Goal: Information Seeking & Learning: Check status

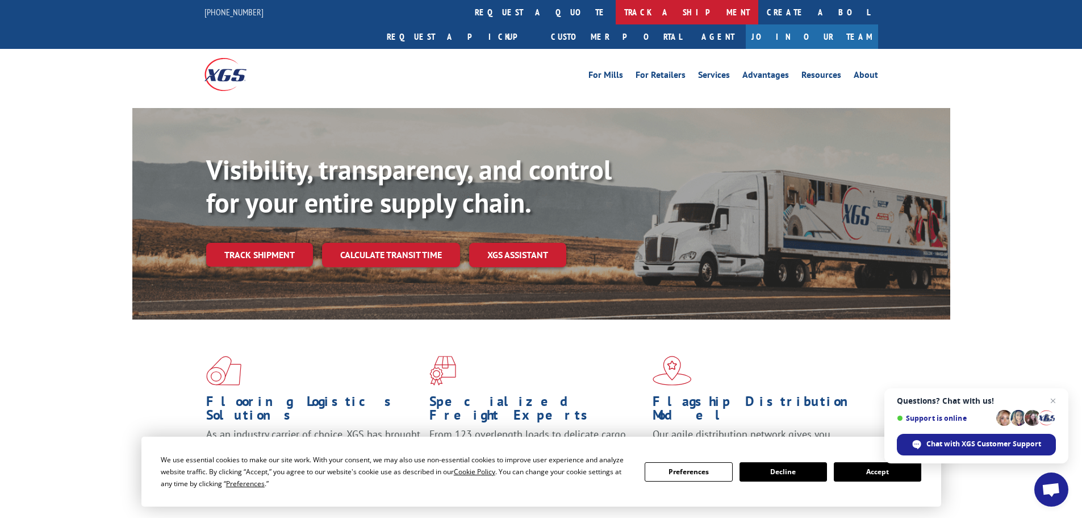
click at [616, 7] on link "track a shipment" at bounding box center [687, 12] width 143 height 24
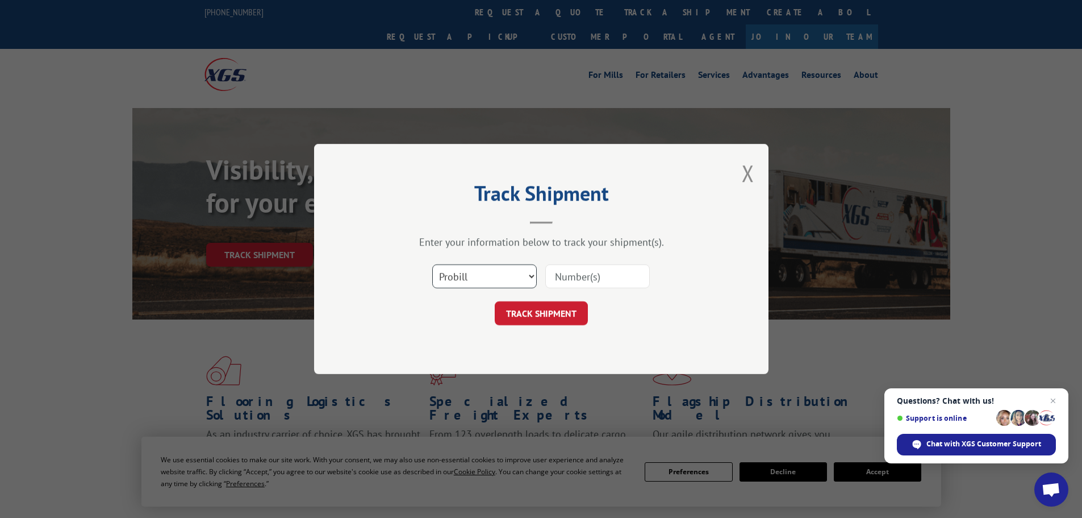
click at [511, 272] on select "Select category... Probill BOL PO" at bounding box center [484, 276] width 105 height 24
select select "bol"
click at [432, 264] on select "Select category... Probill BOL PO" at bounding box center [484, 276] width 105 height 24
paste input "6014254"
type input "6014254"
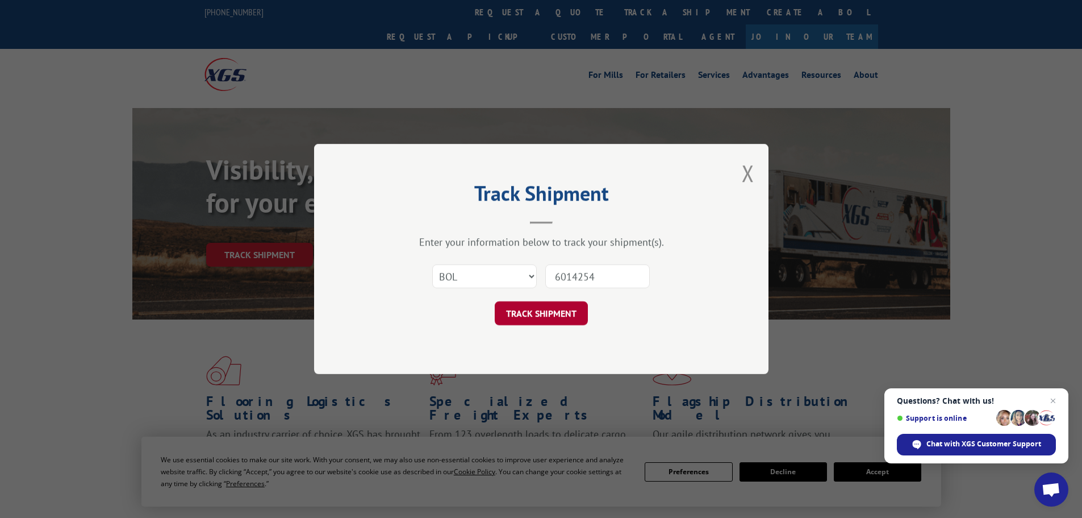
click at [554, 321] on button "TRACK SHIPMENT" at bounding box center [541, 313] width 93 height 24
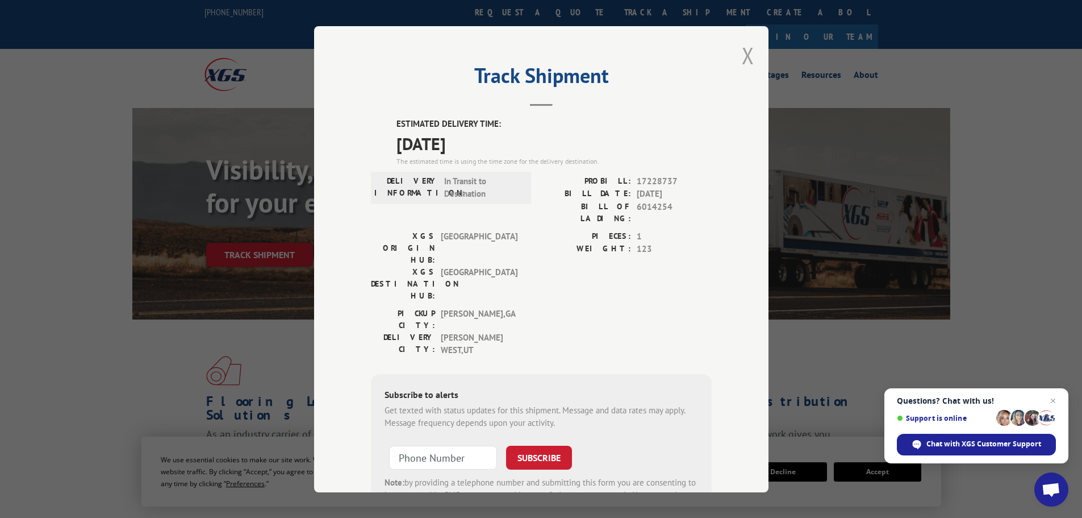
click at [742, 60] on button "Close modal" at bounding box center [748, 55] width 12 height 30
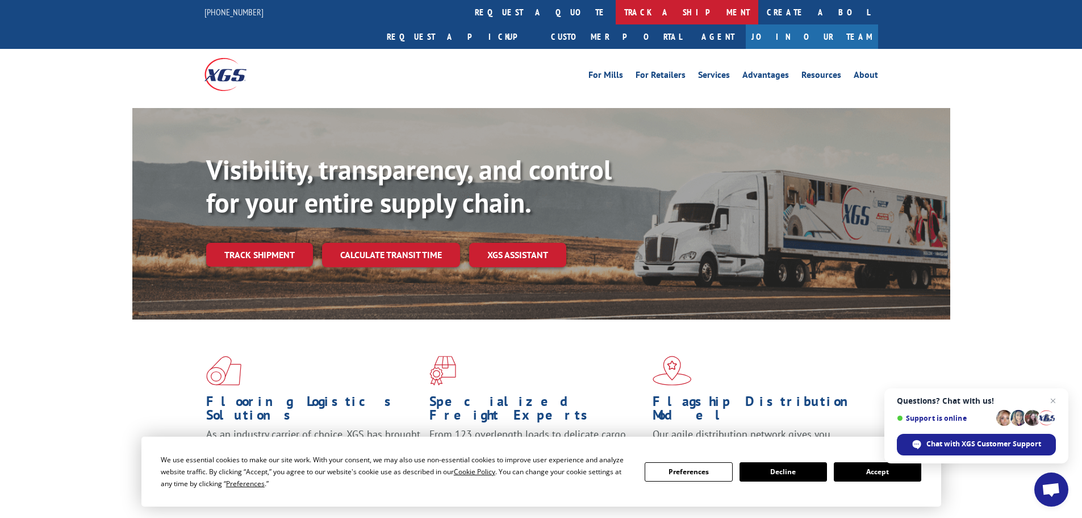
click at [616, 9] on link "track a shipment" at bounding box center [687, 12] width 143 height 24
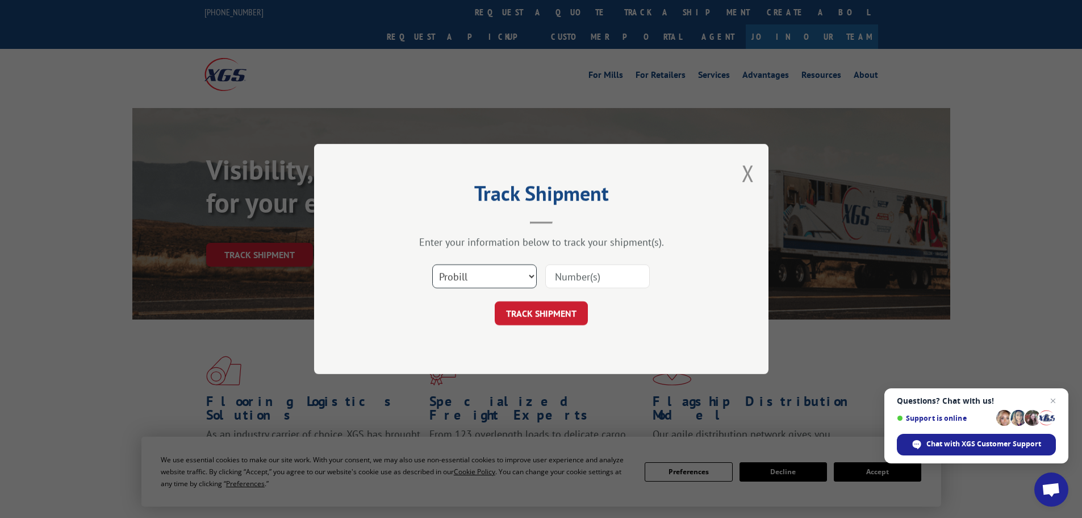
click at [504, 277] on select "Select category... Probill BOL PO" at bounding box center [484, 276] width 105 height 24
select select "bol"
click at [432, 264] on select "Select category... Probill BOL PO" at bounding box center [484, 276] width 105 height 24
paste input "6014254"
type input "6014254"
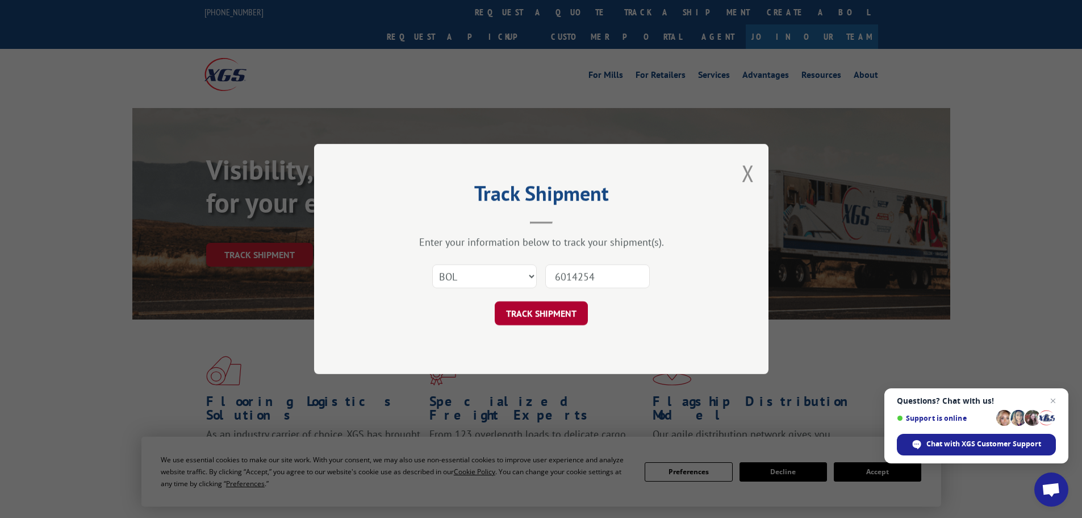
click at [527, 314] on button "TRACK SHIPMENT" at bounding box center [541, 313] width 93 height 24
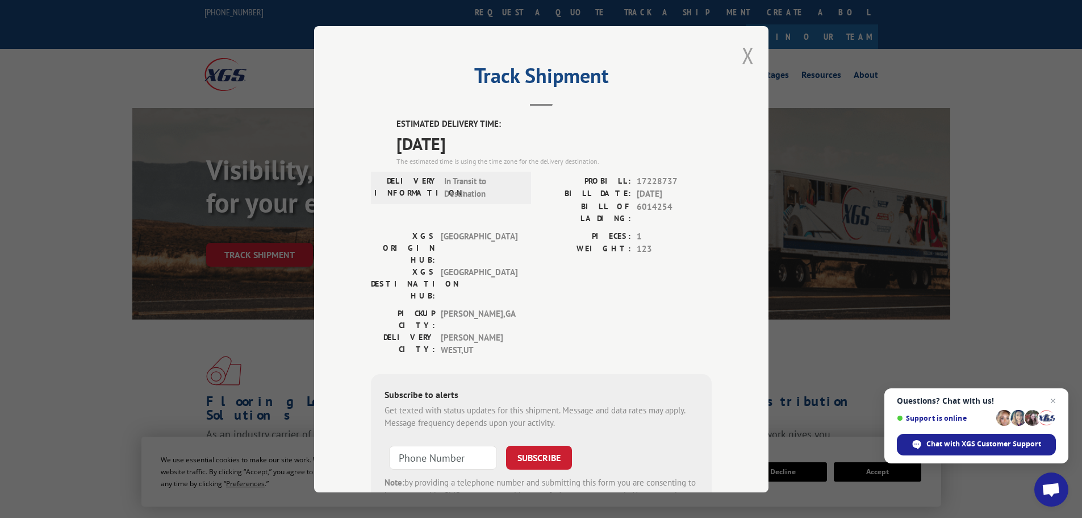
click at [747, 55] on button "Close modal" at bounding box center [748, 55] width 12 height 30
